Goal: Find specific page/section: Find specific page/section

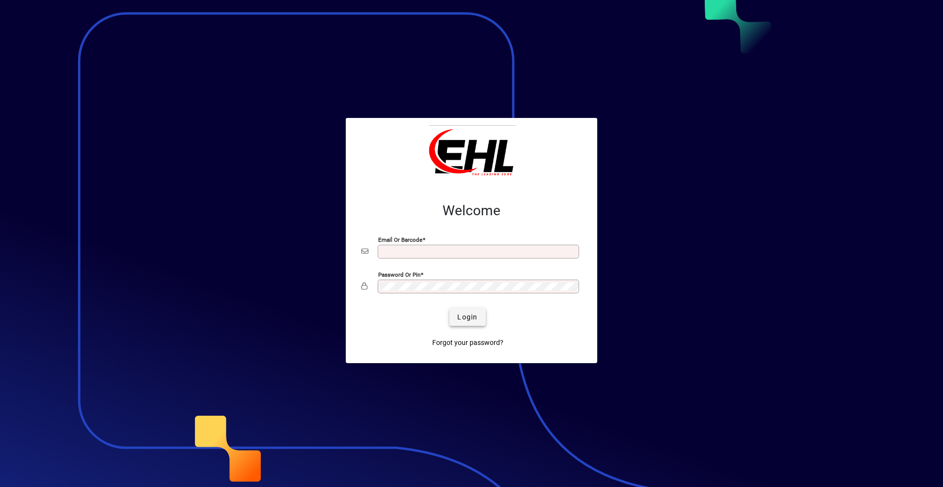
type input "**********"
click at [469, 318] on span "Login" at bounding box center [467, 317] width 20 height 10
